Goal: Information Seeking & Learning: Learn about a topic

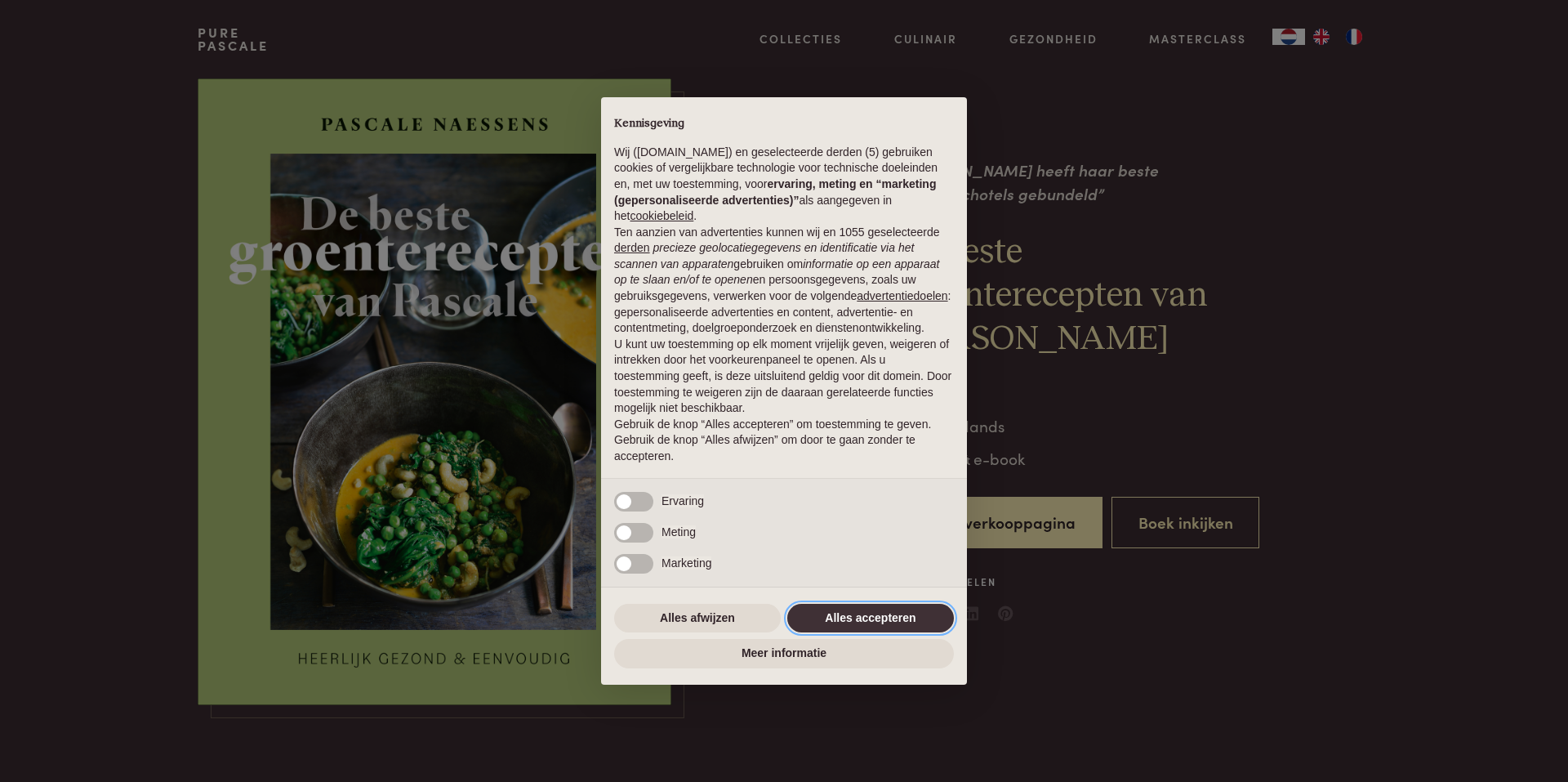
click at [918, 623] on button "Alles accepteren" at bounding box center [870, 618] width 167 height 29
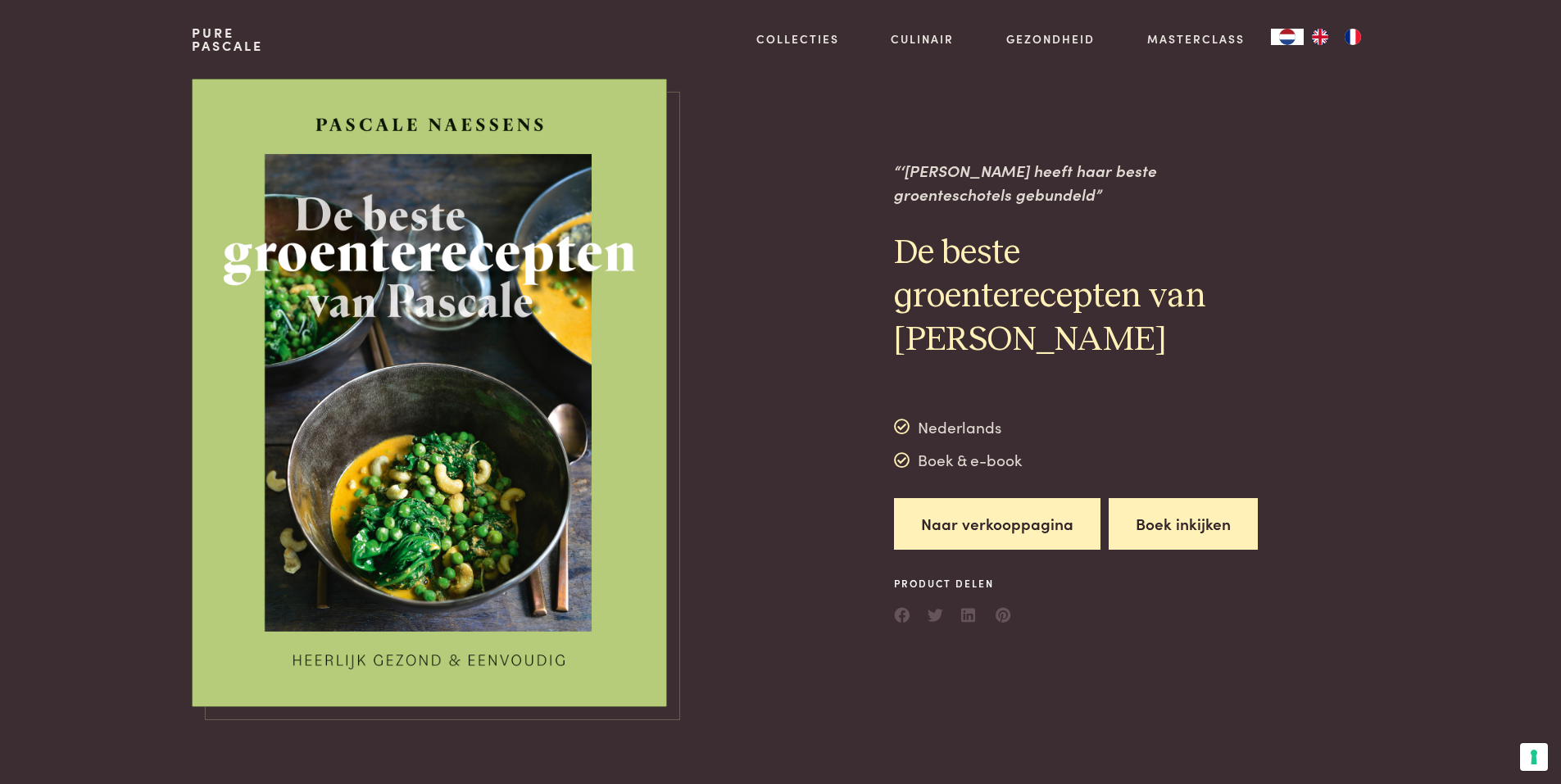
click at [1176, 536] on button "Boek inkijken" at bounding box center [1183, 523] width 150 height 52
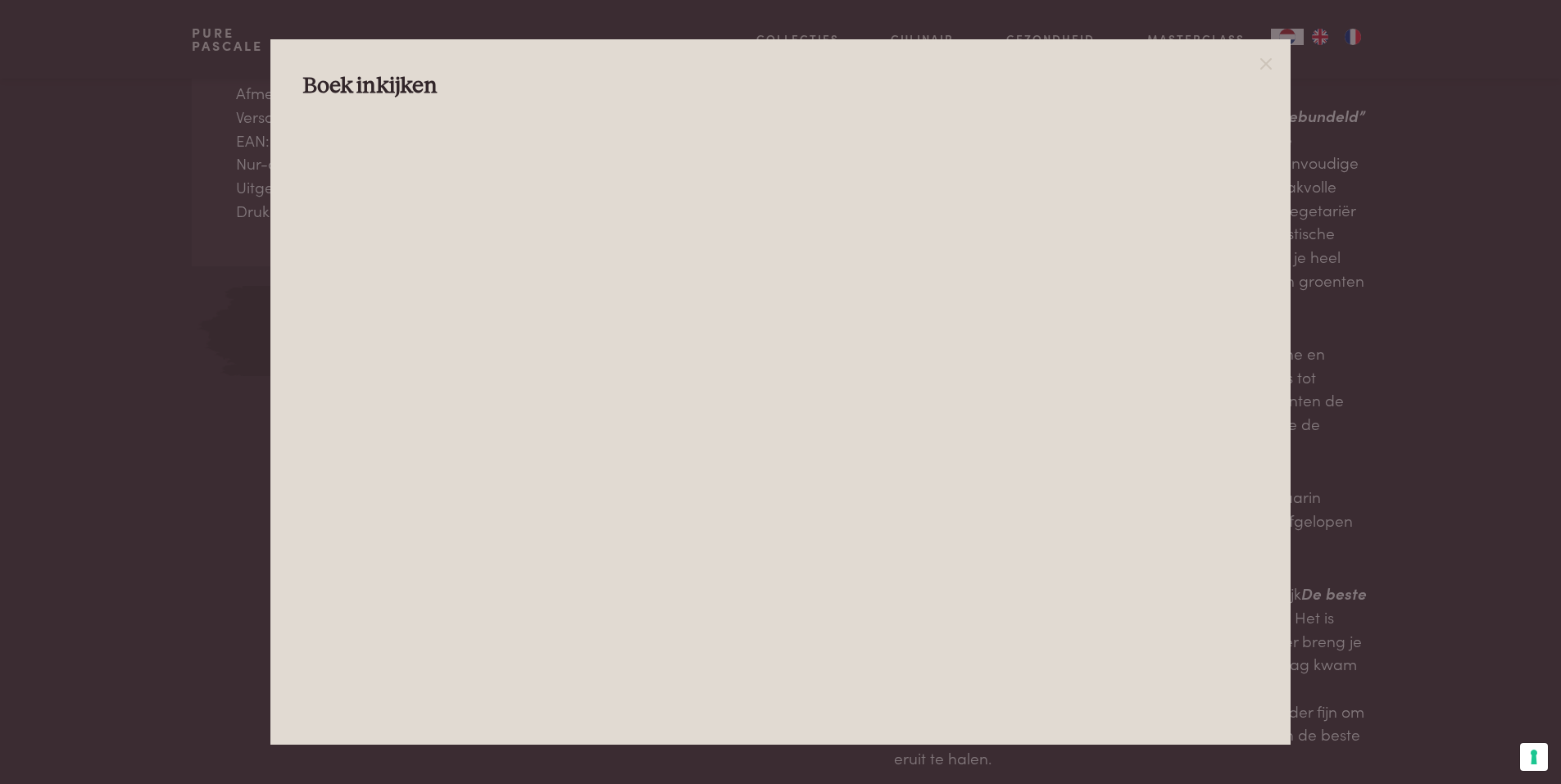
scroll to position [819, 0]
click at [1268, 66] on line at bounding box center [1267, 64] width 10 height 10
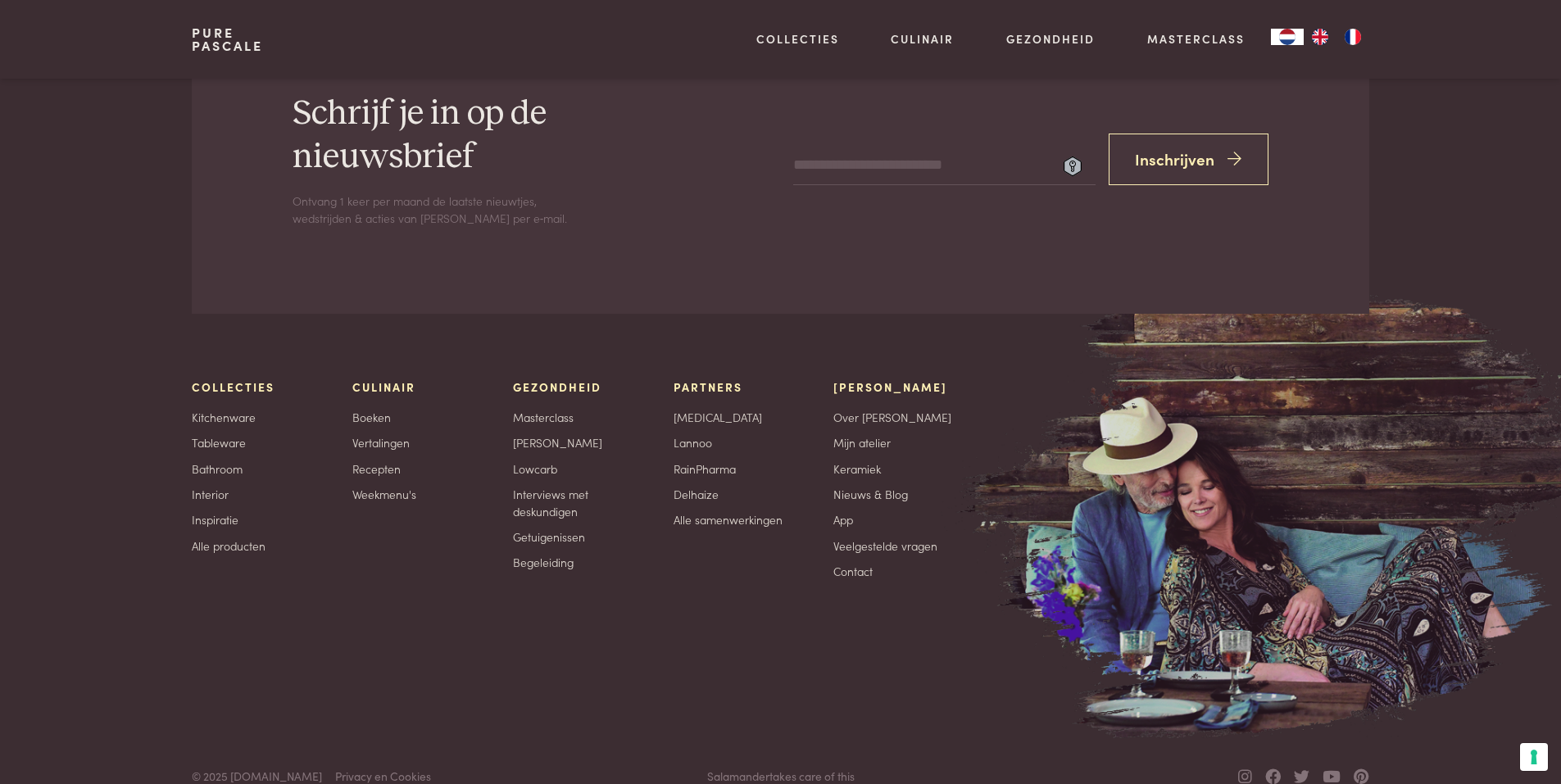
scroll to position [4901, 0]
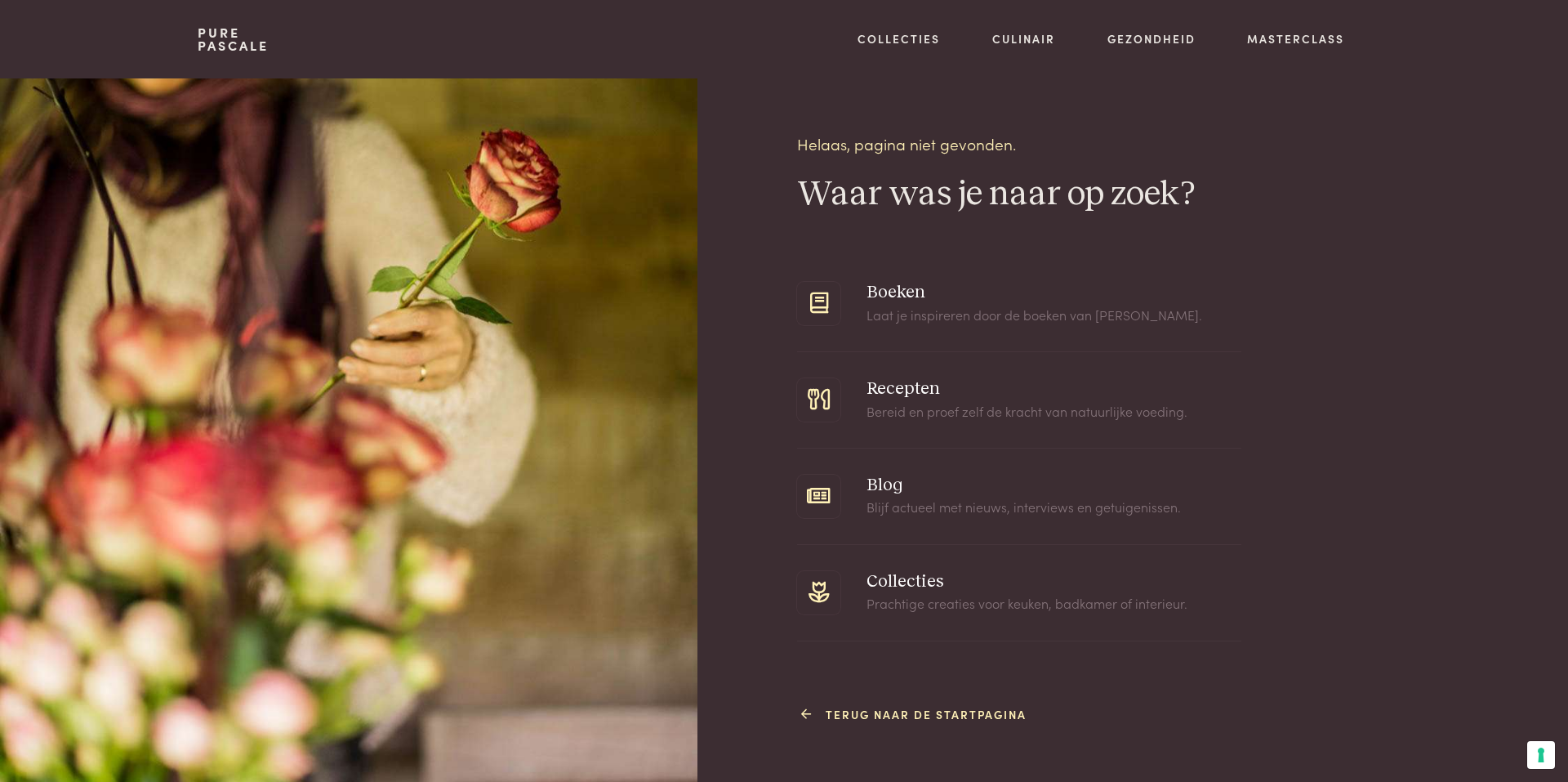
click at [894, 706] on link "Terug naar de startpagina" at bounding box center [916, 715] width 221 height 18
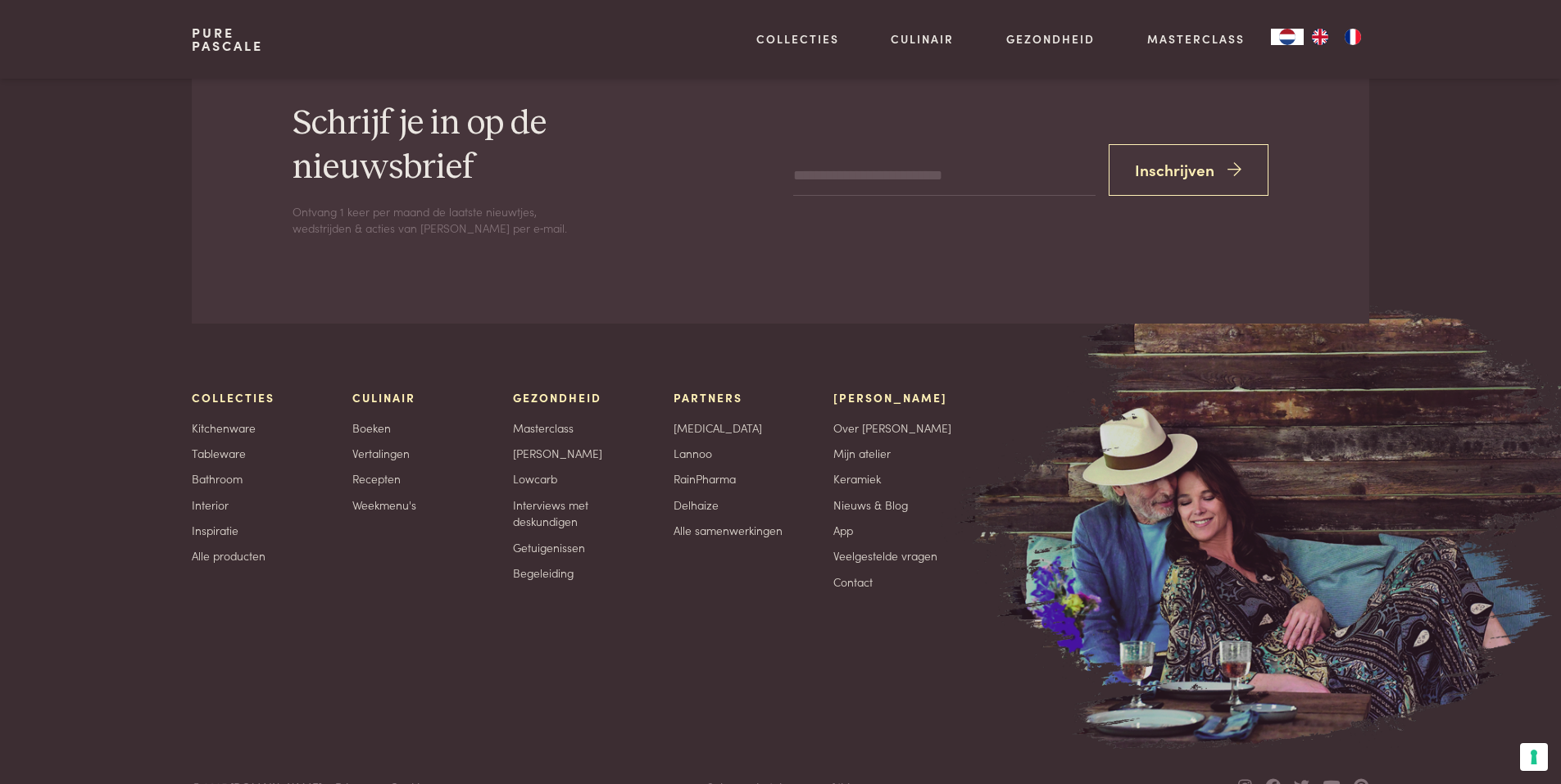
scroll to position [5365, 0]
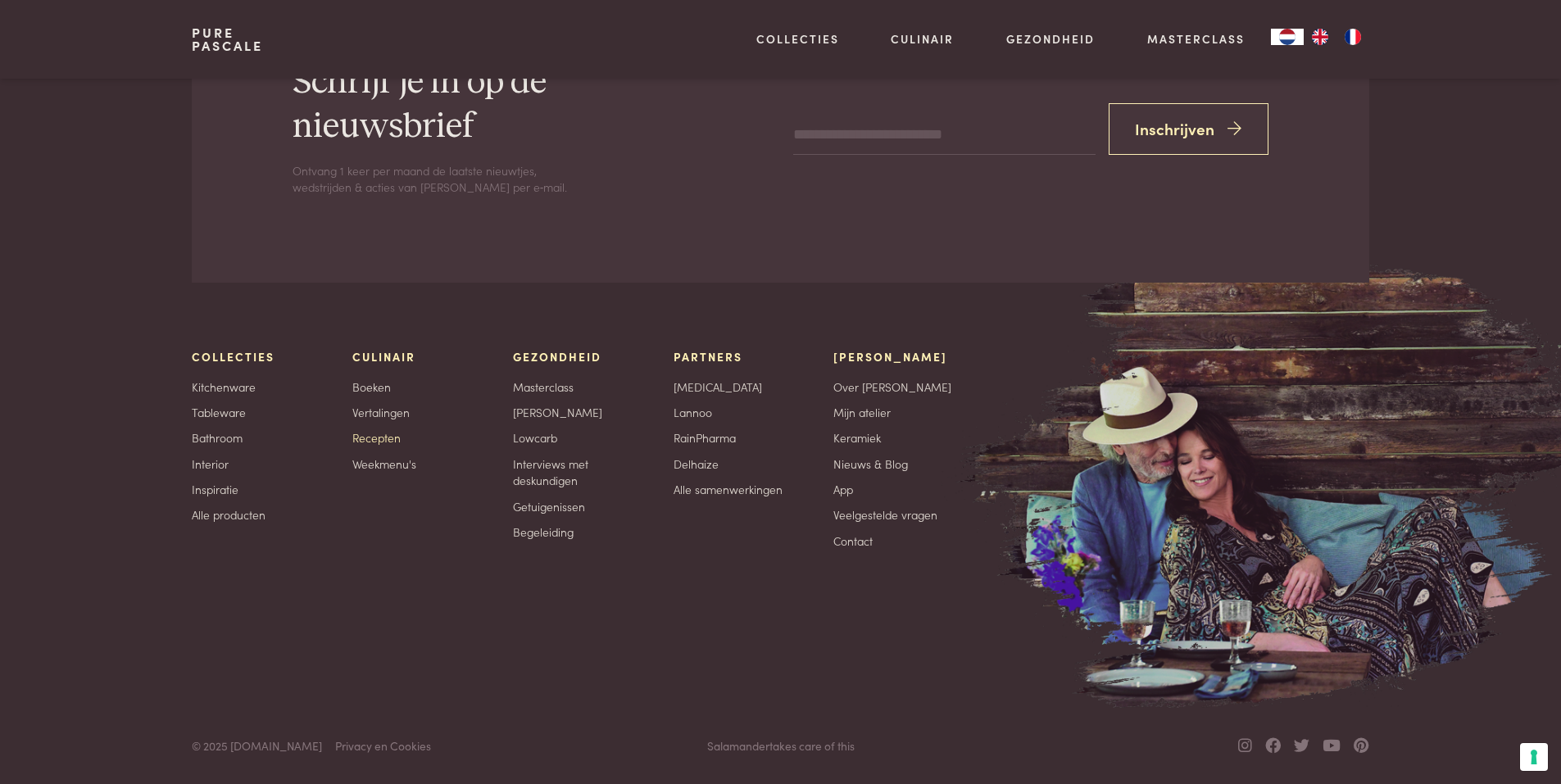
click at [358, 440] on link "Recepten" at bounding box center [376, 438] width 48 height 18
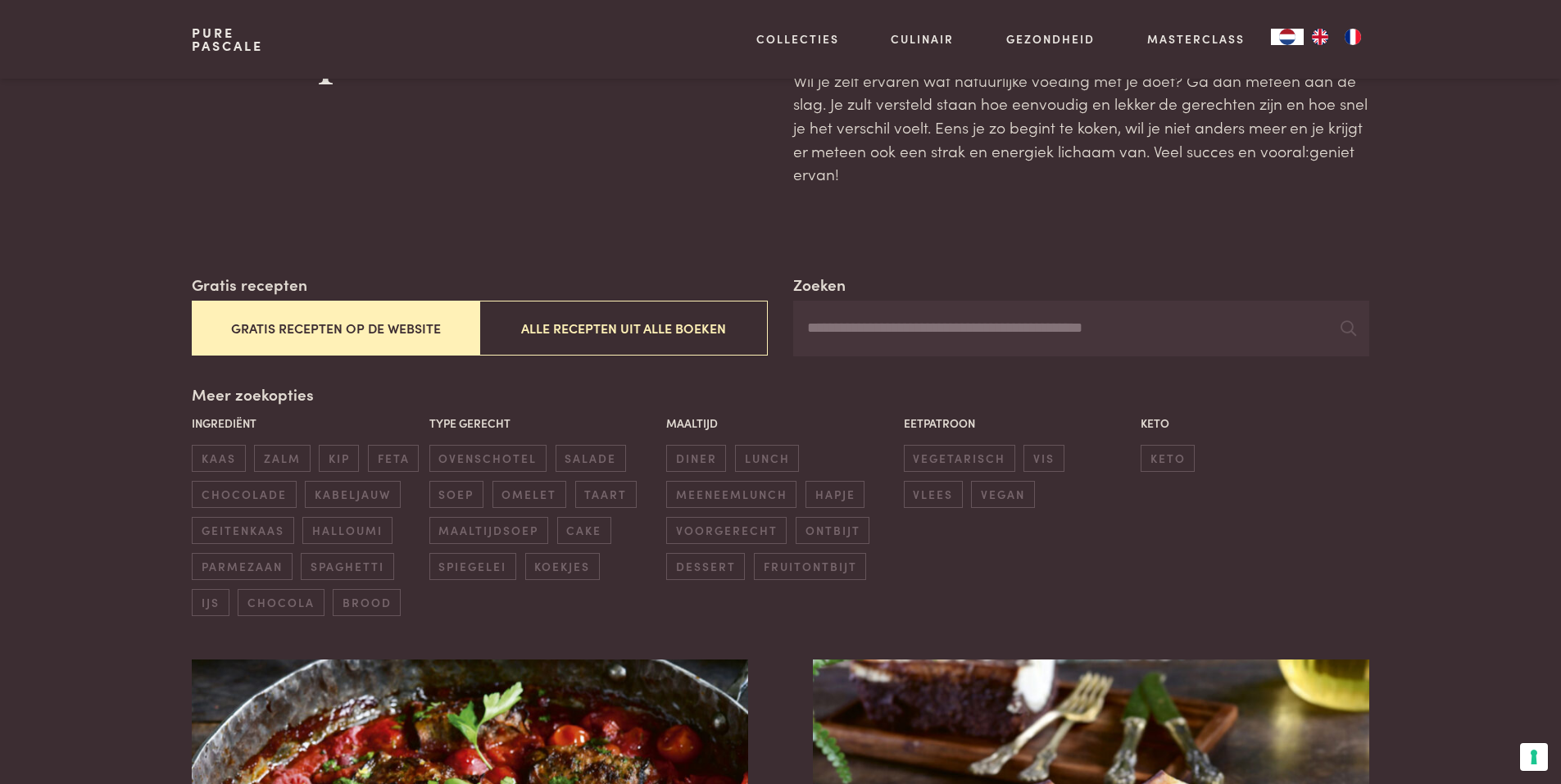
scroll to position [82, 0]
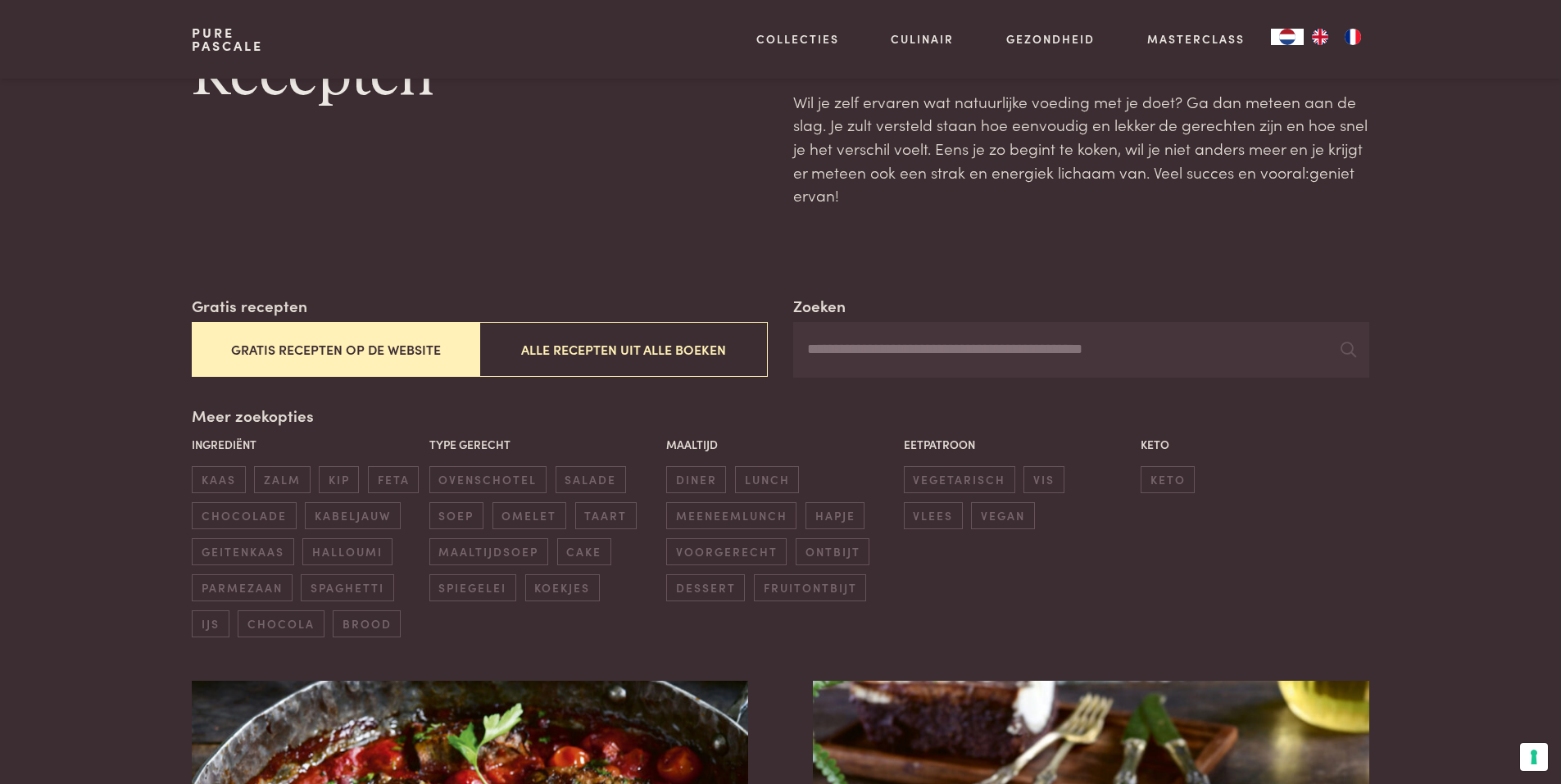
click at [386, 368] on button "Gratis recepten op de website" at bounding box center [335, 349] width 288 height 55
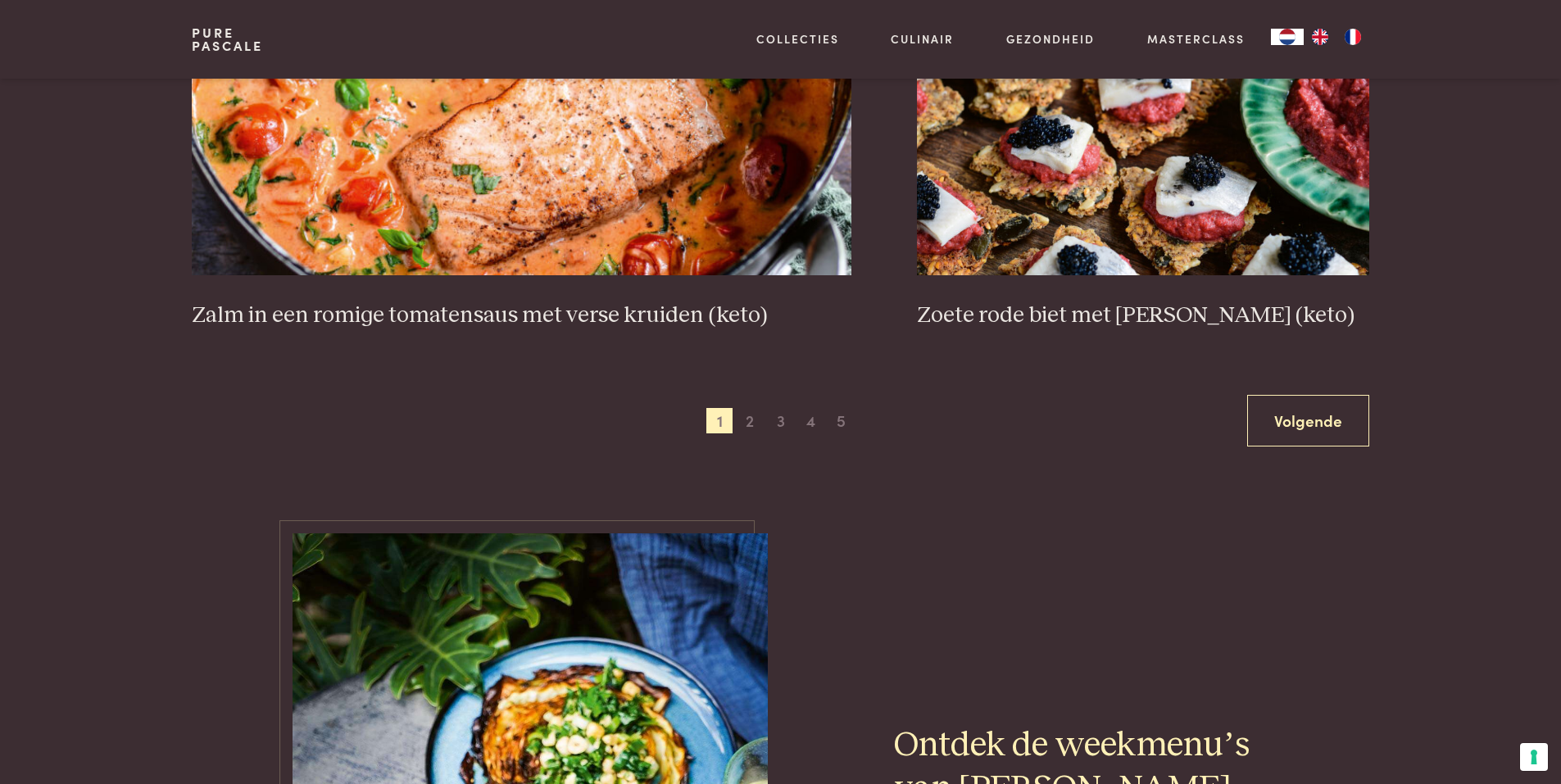
scroll to position [3079, 0]
click at [1319, 421] on link "Volgende" at bounding box center [1308, 421] width 122 height 52
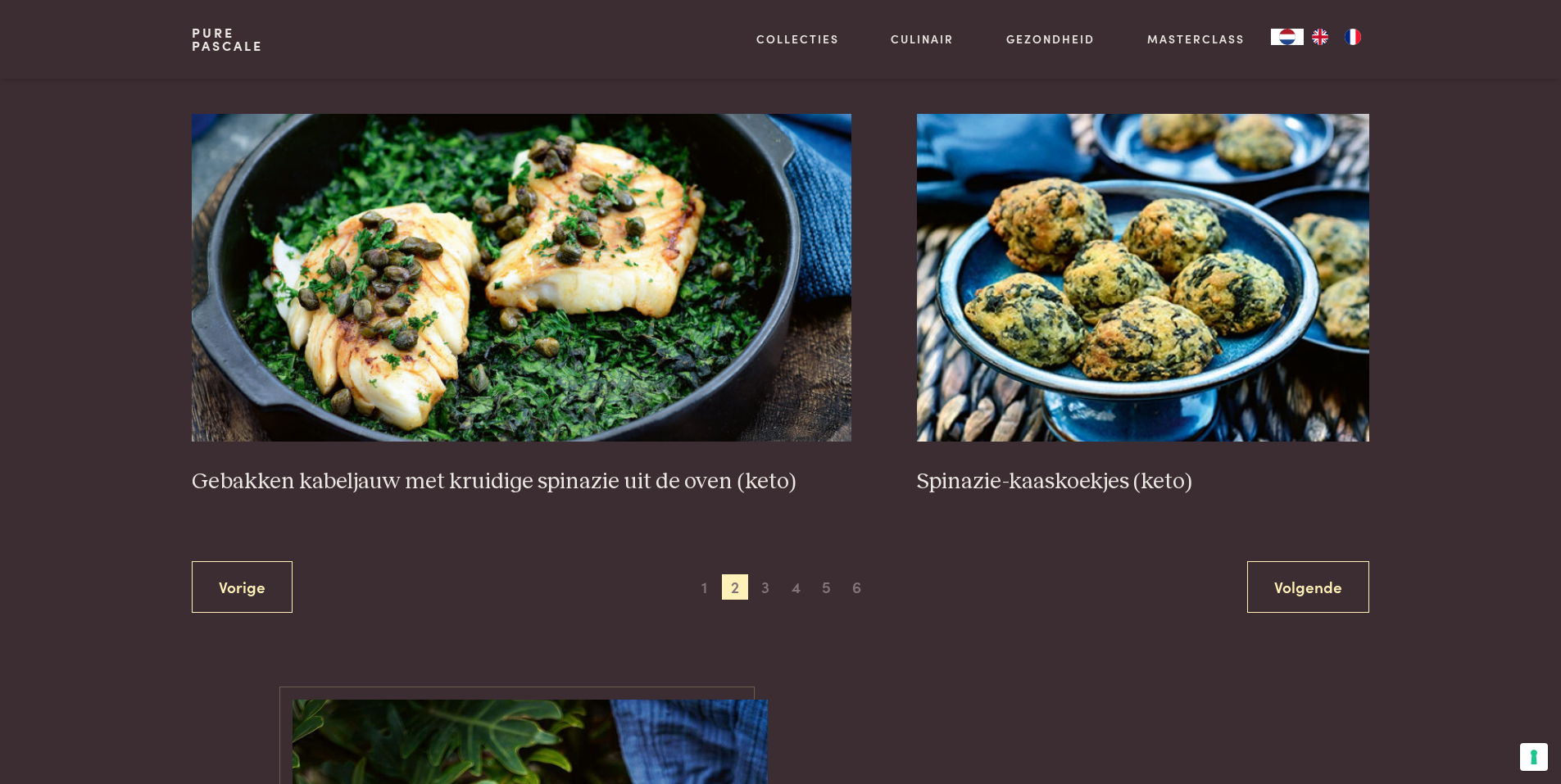
scroll to position [2915, 0]
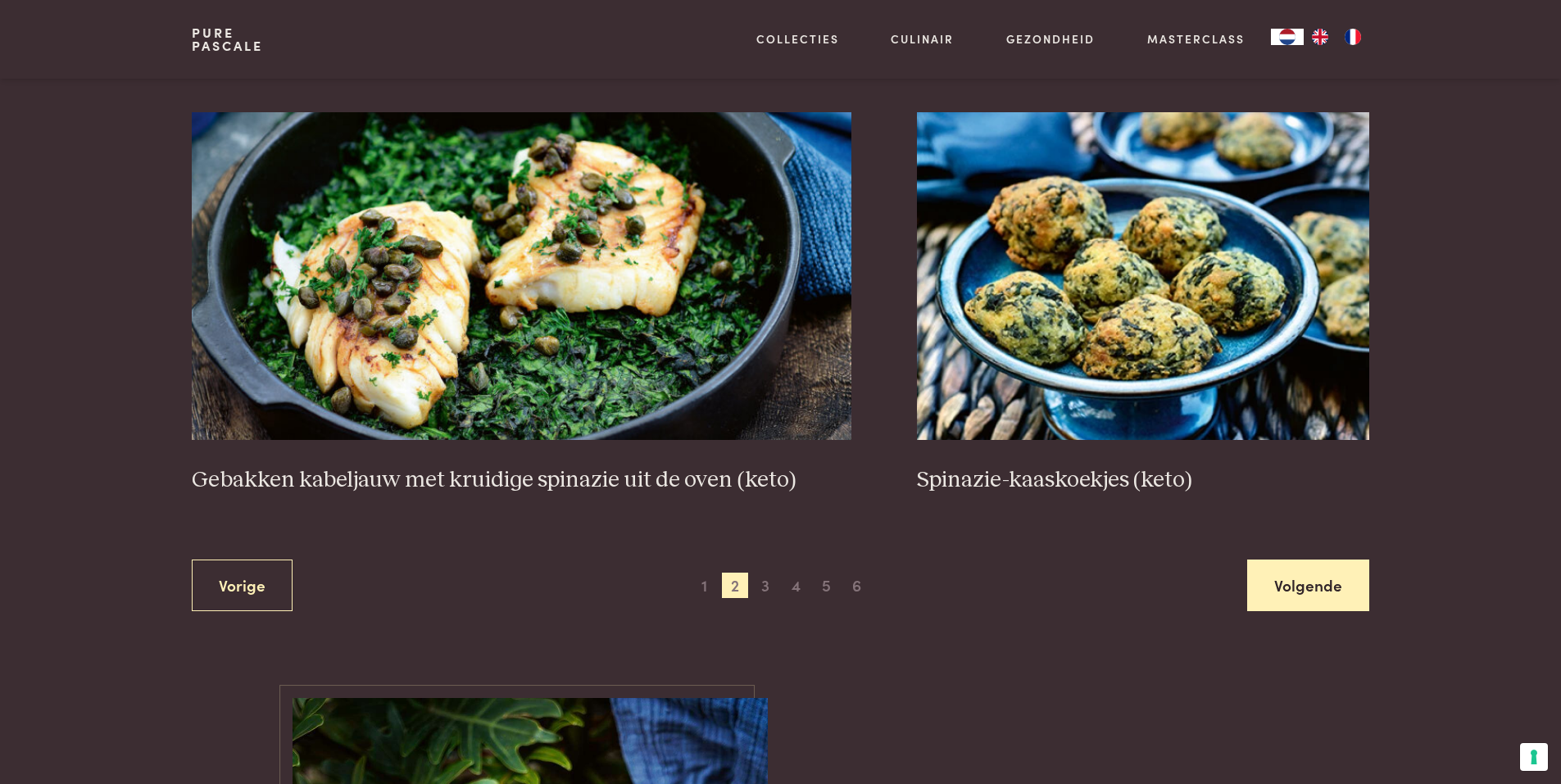
click at [1293, 598] on link "Volgende" at bounding box center [1308, 585] width 122 height 52
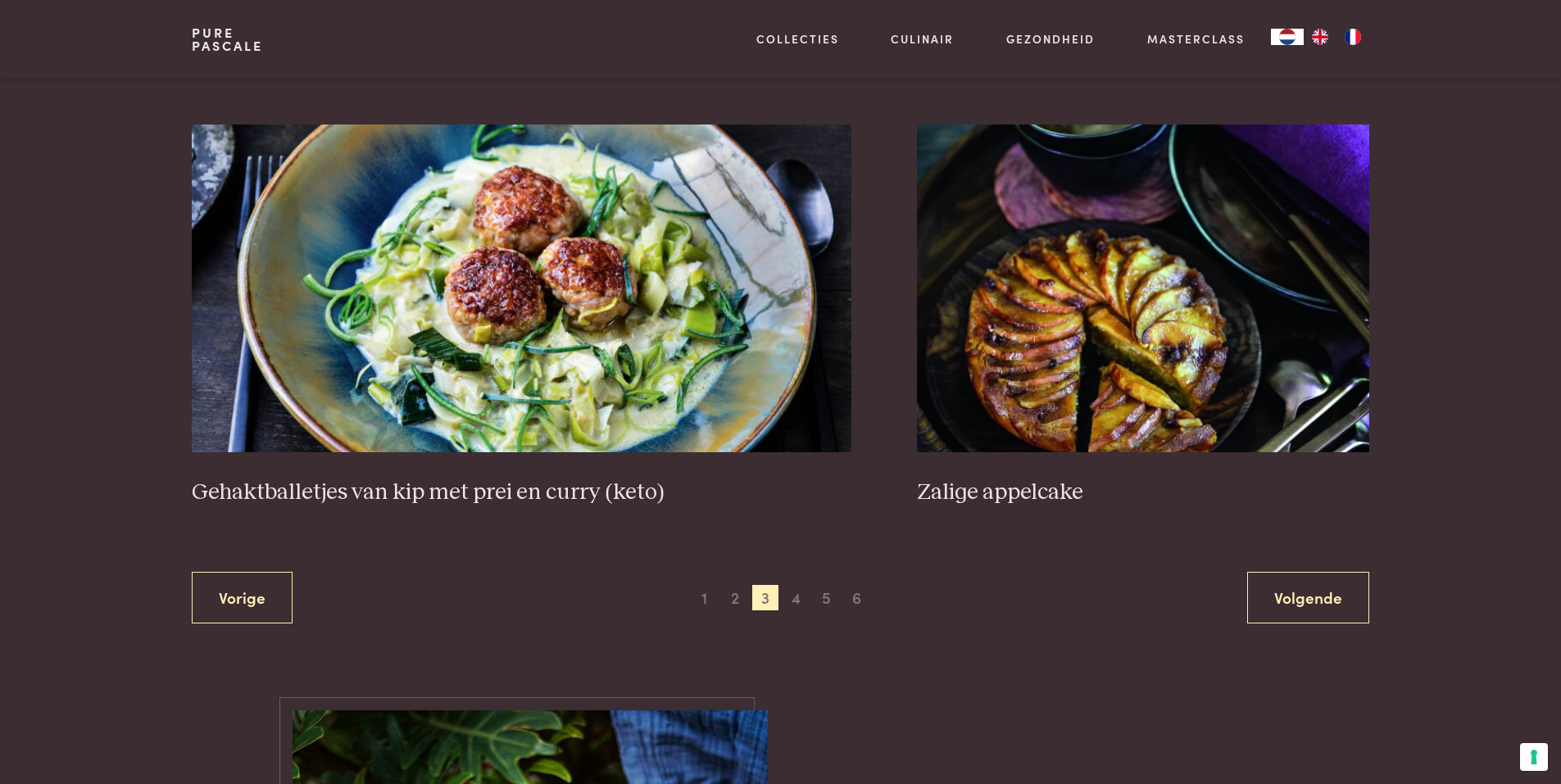
scroll to position [2997, 0]
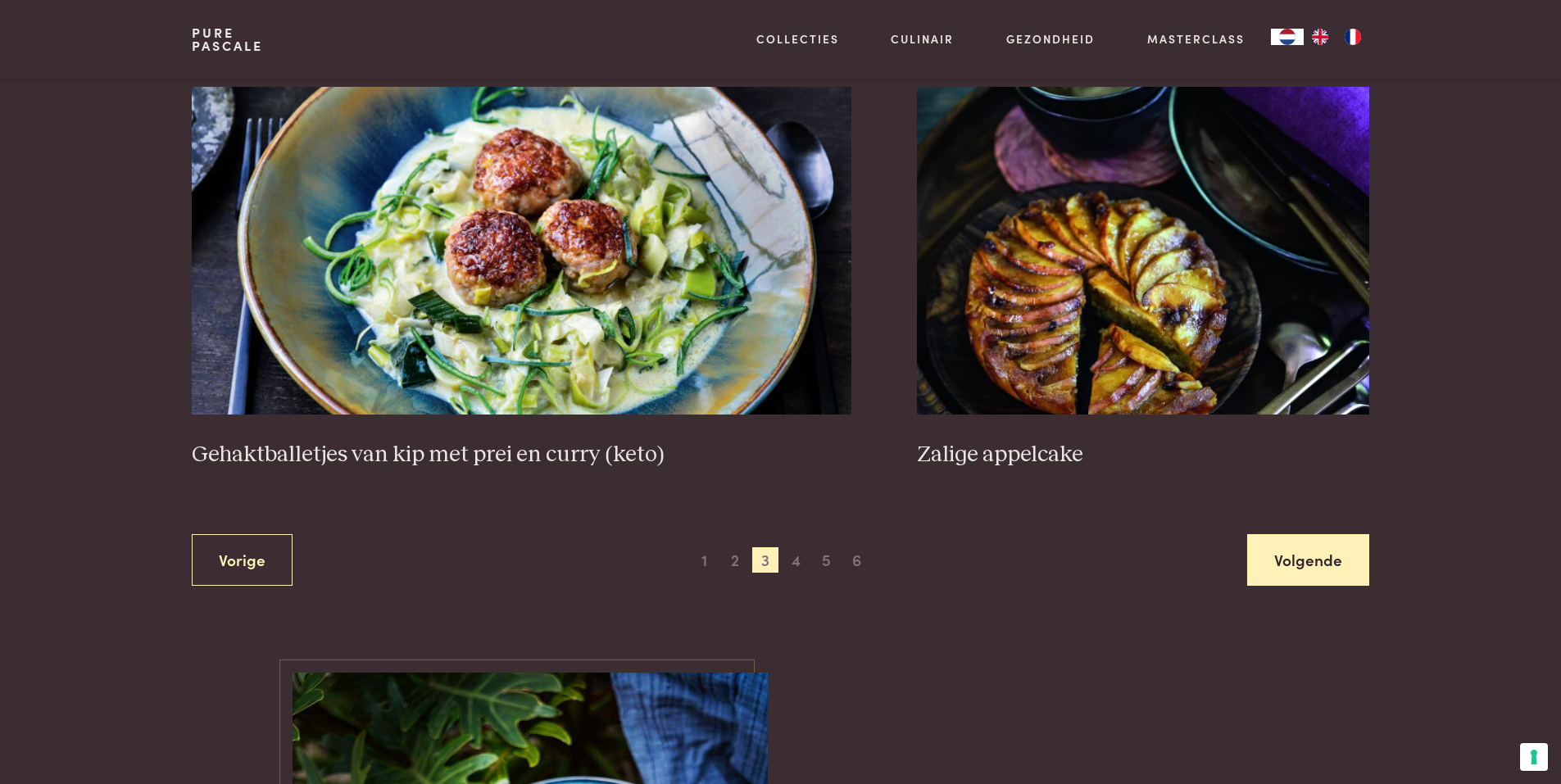
click at [1294, 563] on link "Volgende" at bounding box center [1308, 559] width 122 height 52
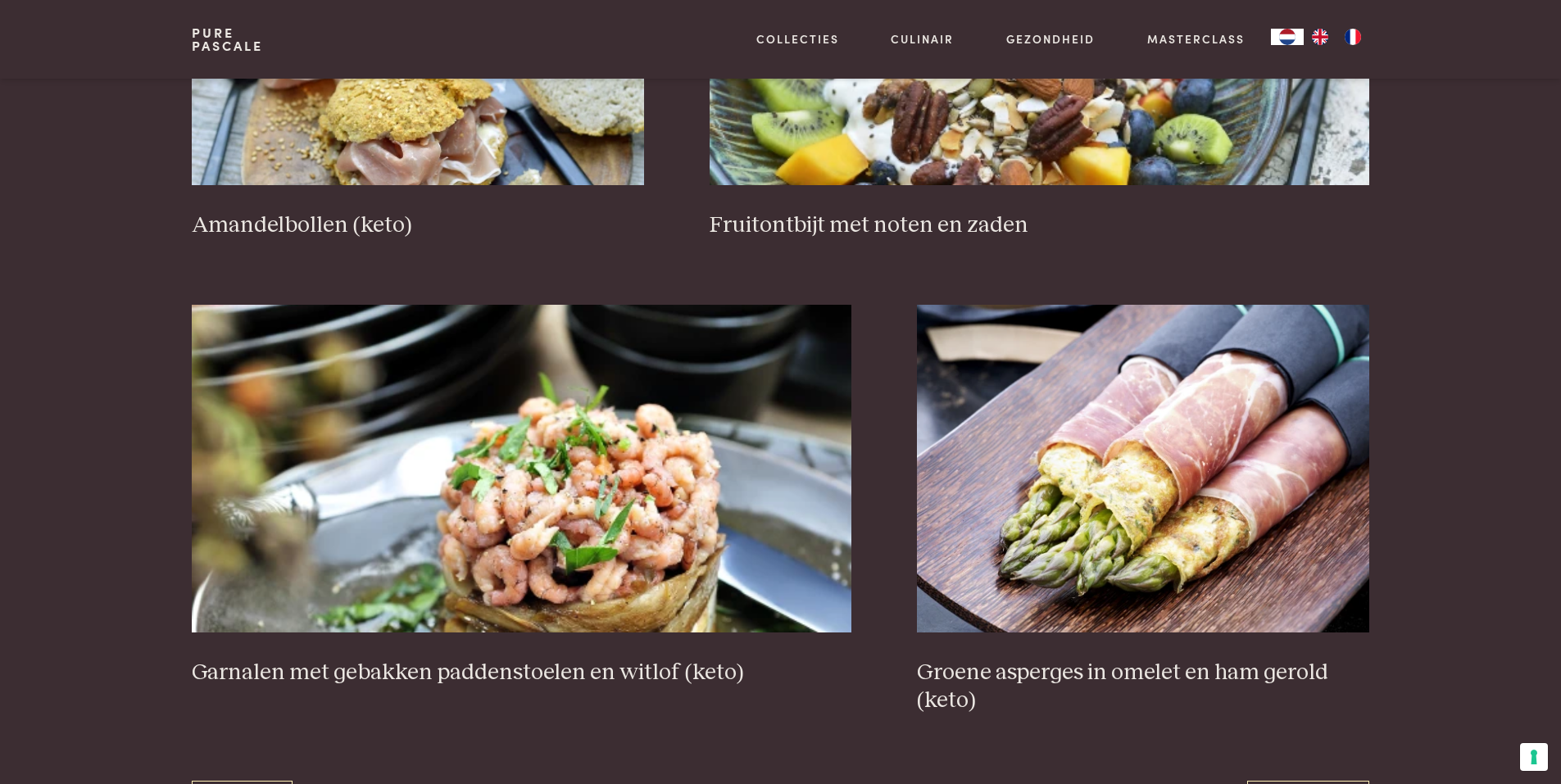
scroll to position [2752, 0]
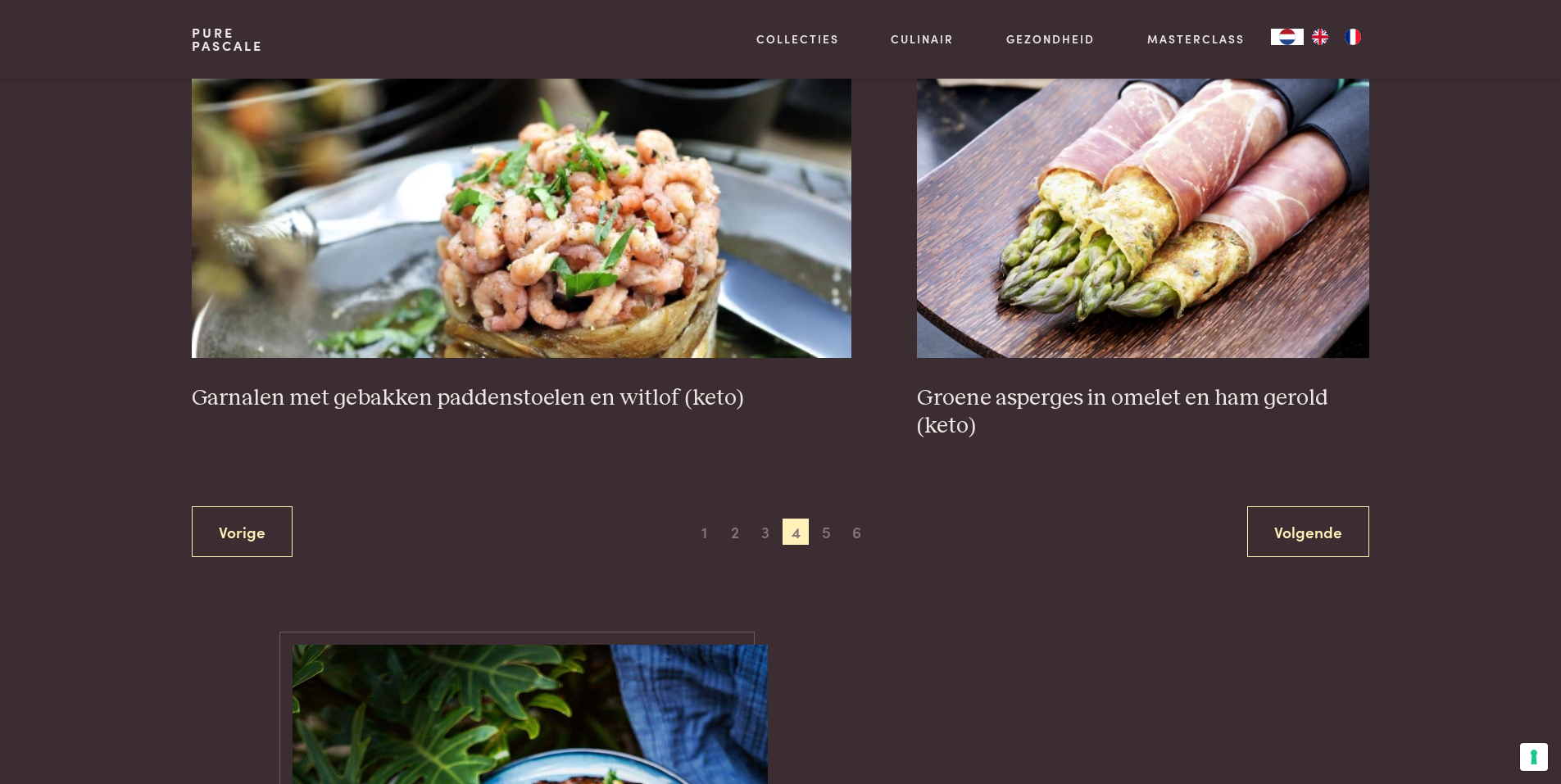
click at [1266, 529] on link "Volgende" at bounding box center [1308, 532] width 122 height 52
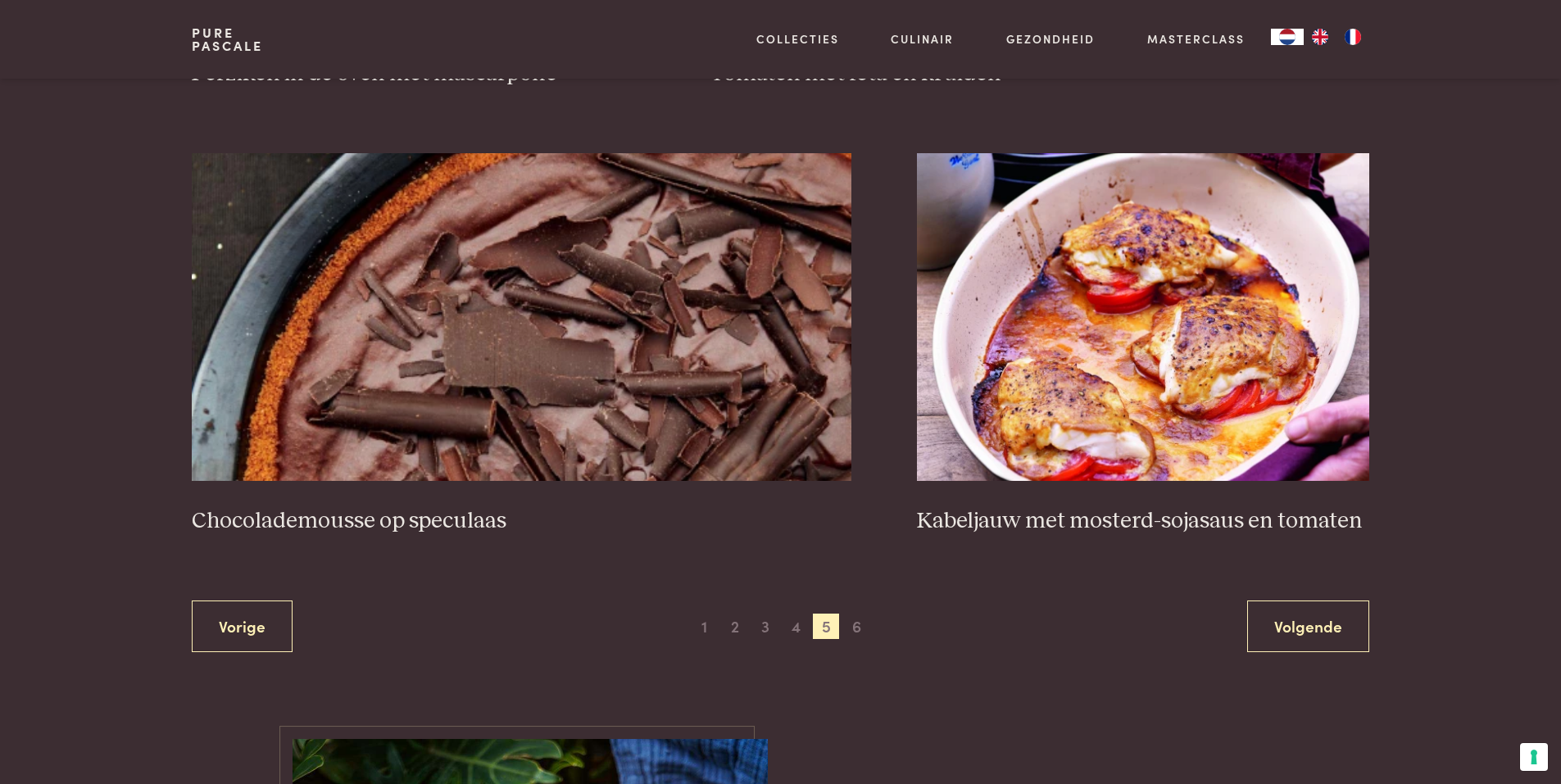
scroll to position [3079, 0]
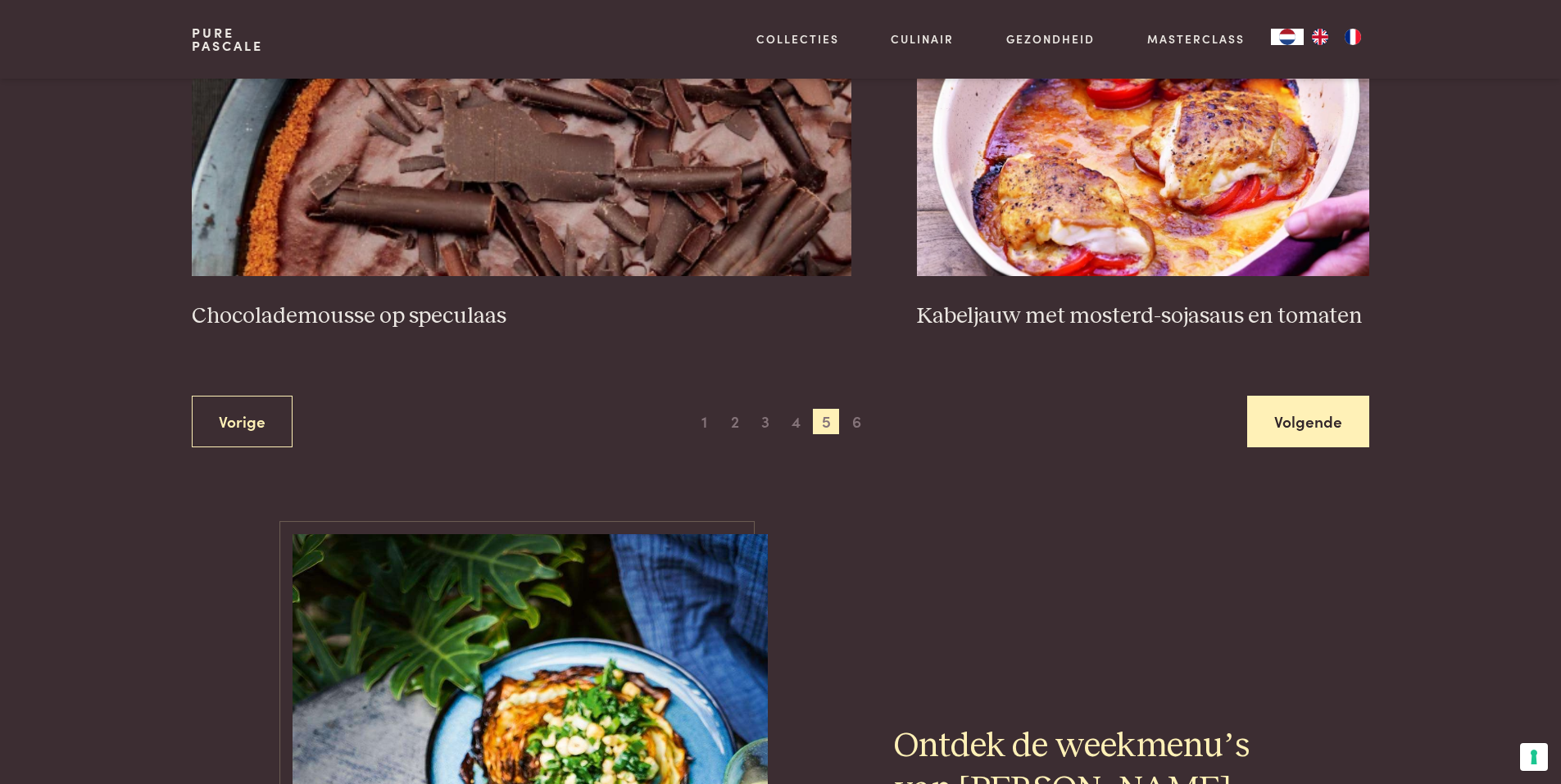
click at [1292, 421] on link "Volgende" at bounding box center [1308, 421] width 122 height 52
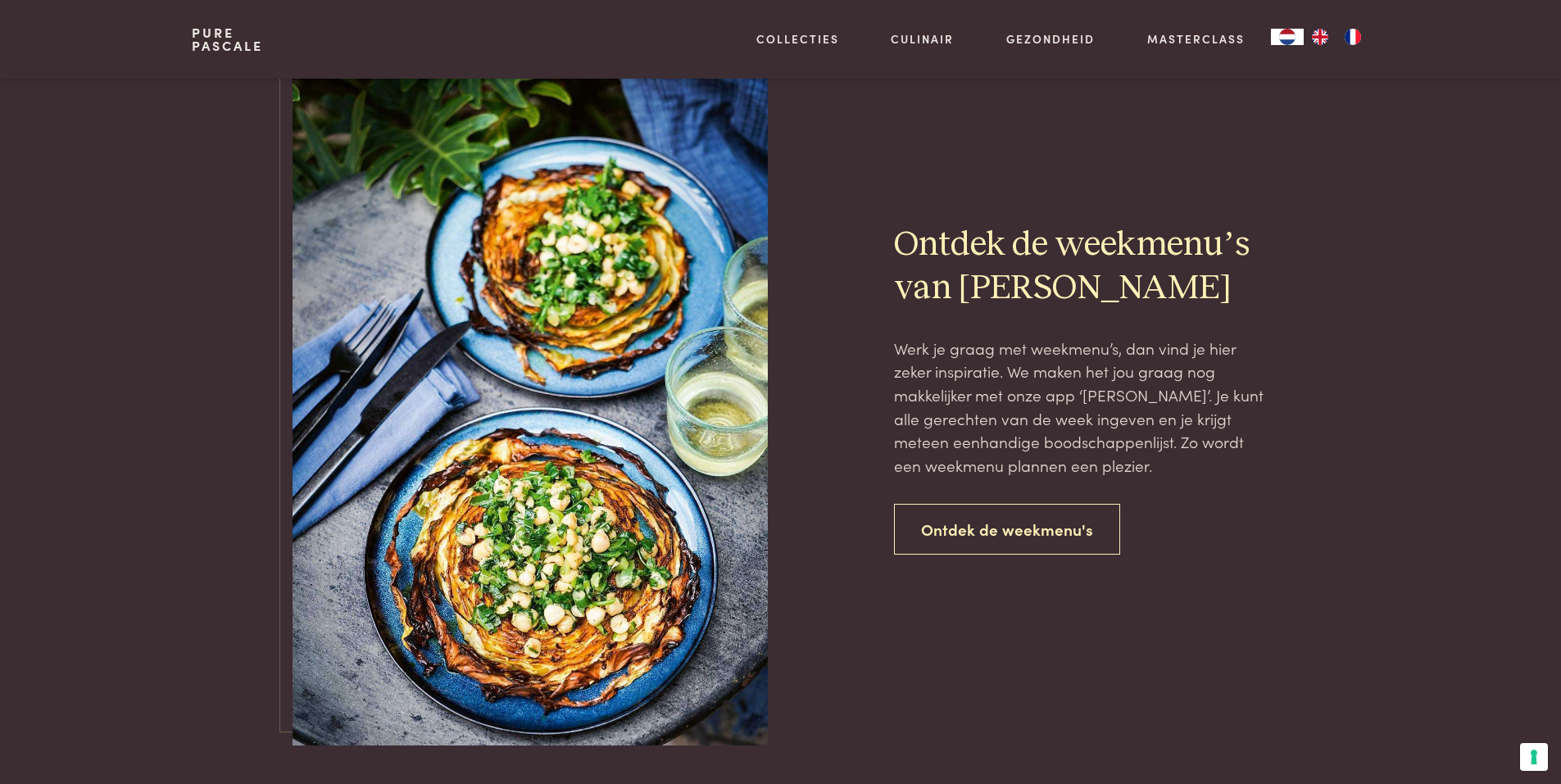
scroll to position [1523, 0]
